Goal: Information Seeking & Learning: Learn about a topic

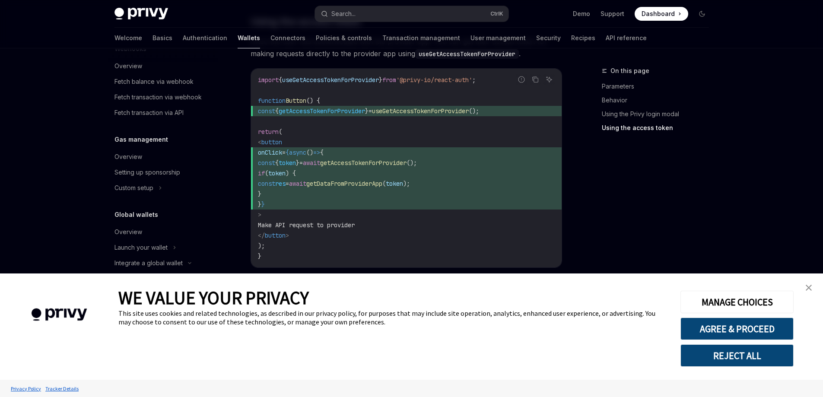
scroll to position [874, 0]
click at [812, 284] on link "close banner" at bounding box center [808, 287] width 17 height 17
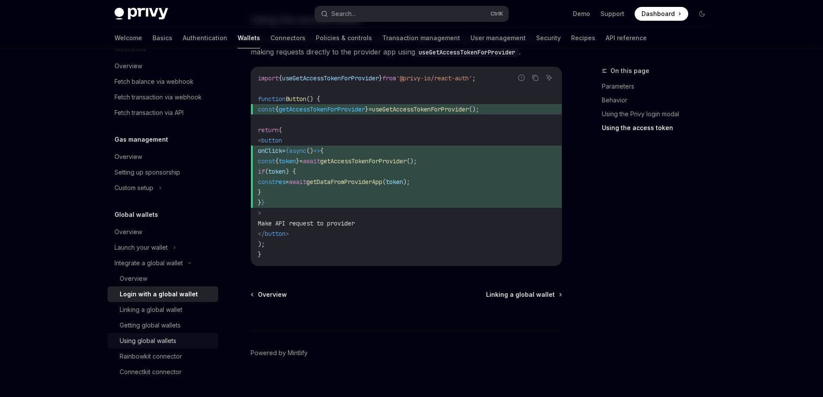
click at [175, 342] on div "Using global wallets" at bounding box center [148, 341] width 57 height 10
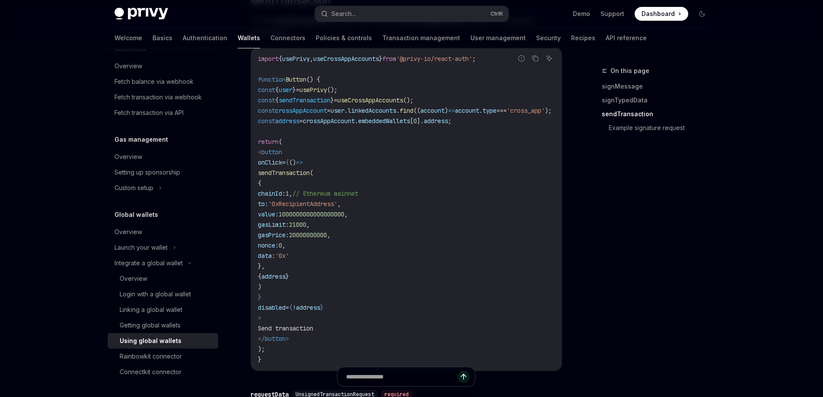
scroll to position [951, 0]
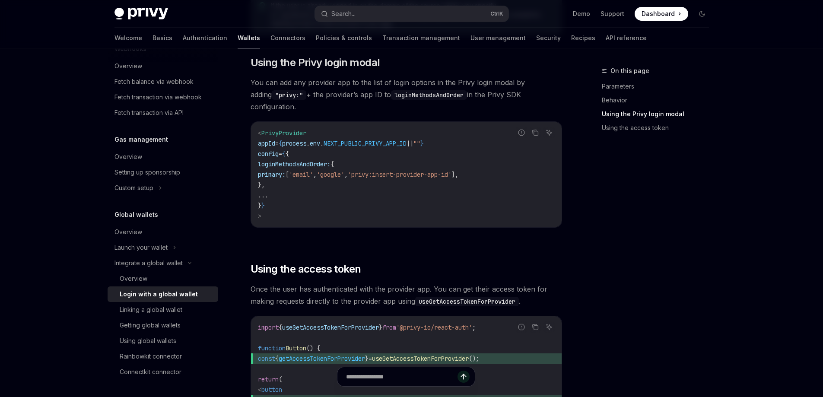
scroll to position [618, 0]
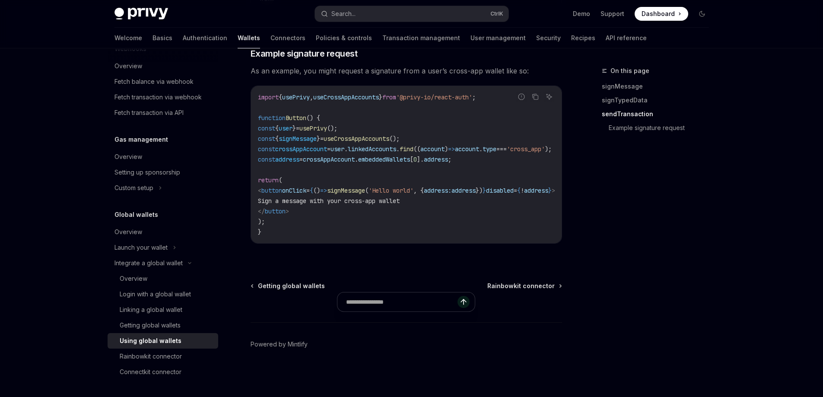
scroll to position [1497, 0]
drag, startPoint x: 356, startPoint y: 245, endPoint x: 388, endPoint y: 245, distance: 31.5
drag, startPoint x: 408, startPoint y: 243, endPoint x: 430, endPoint y: 242, distance: 22.1
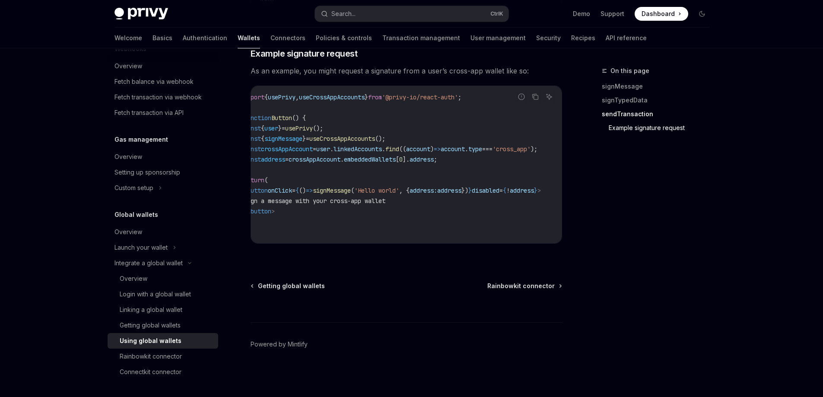
scroll to position [0, 0]
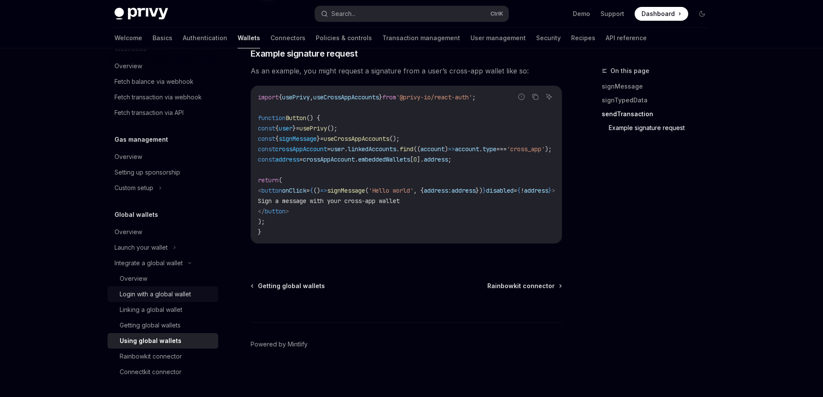
click at [181, 298] on div "Login with a global wallet" at bounding box center [155, 294] width 71 height 10
type textarea "*"
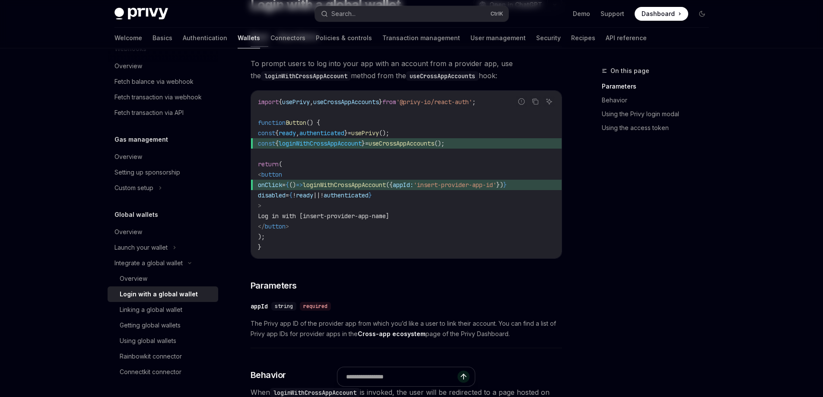
scroll to position [130, 0]
